Goal: Navigation & Orientation: Find specific page/section

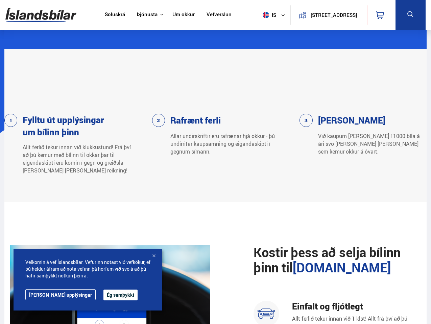
click at [41, 15] on img at bounding box center [40, 15] width 71 height 22
click at [267, 15] on span "is" at bounding box center [268, 15] width 17 height 6
click at [381, 15] on icon at bounding box center [380, 15] width 8 height 8
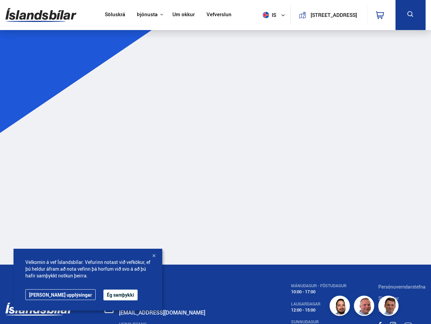
click at [410, 15] on icon at bounding box center [410, 14] width 8 height 8
click at [103, 295] on button "Ég samþykki" at bounding box center [120, 295] width 34 height 11
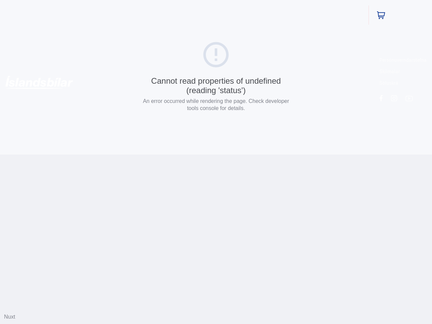
click at [154, 155] on html "Söluskrá Þjónusta Íslandsbílar [DOMAIN_NAME] Íslandsvörn Leiðbeiningar Um okkur…" at bounding box center [216, 77] width 432 height 155
